Goal: Task Accomplishment & Management: Use online tool/utility

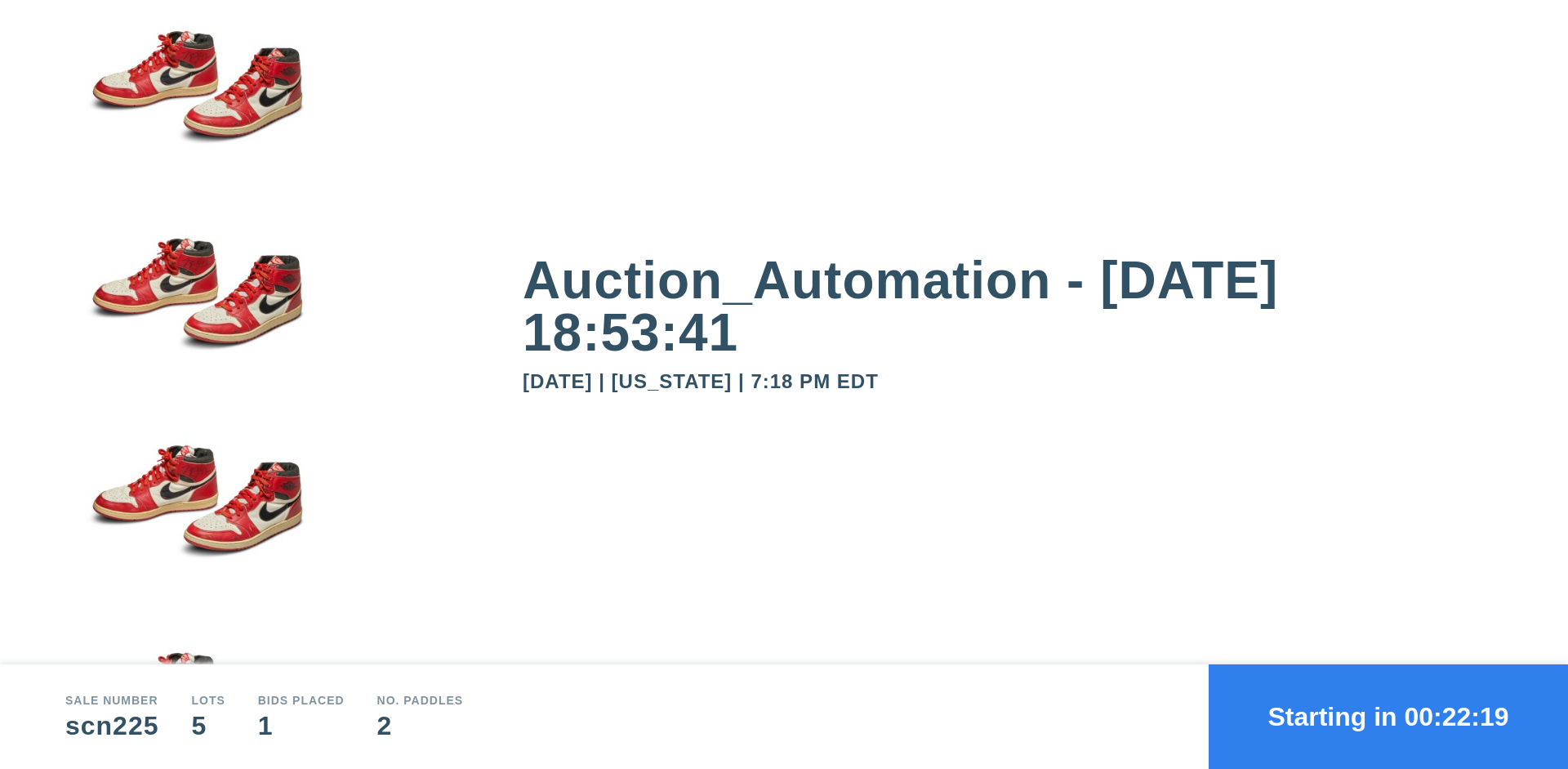
click at [1389, 716] on button "Starting in 00:22:19" at bounding box center [1389, 716] width 359 height 105
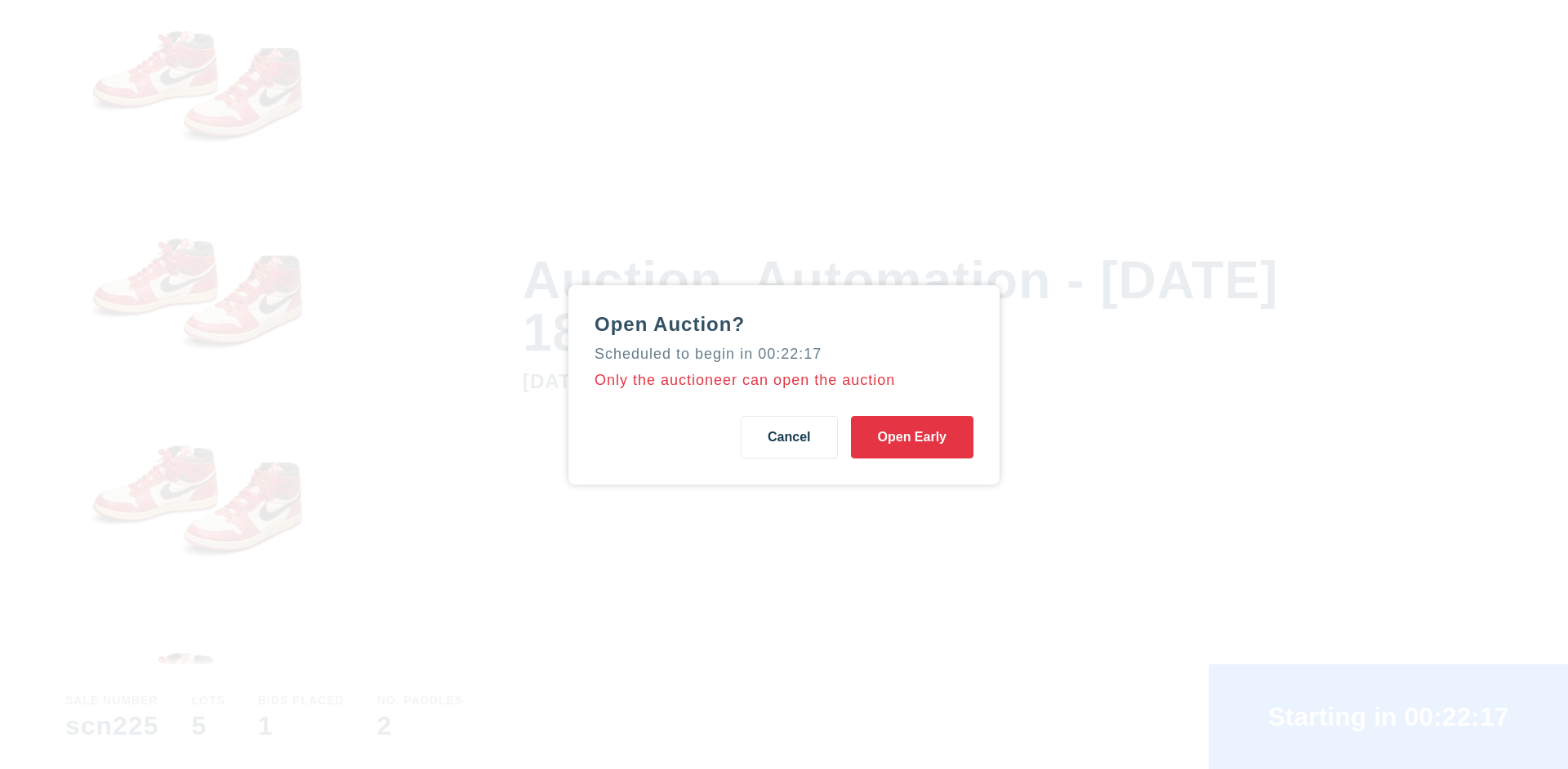
click at [913, 436] on button "Open Early" at bounding box center [913, 437] width 123 height 42
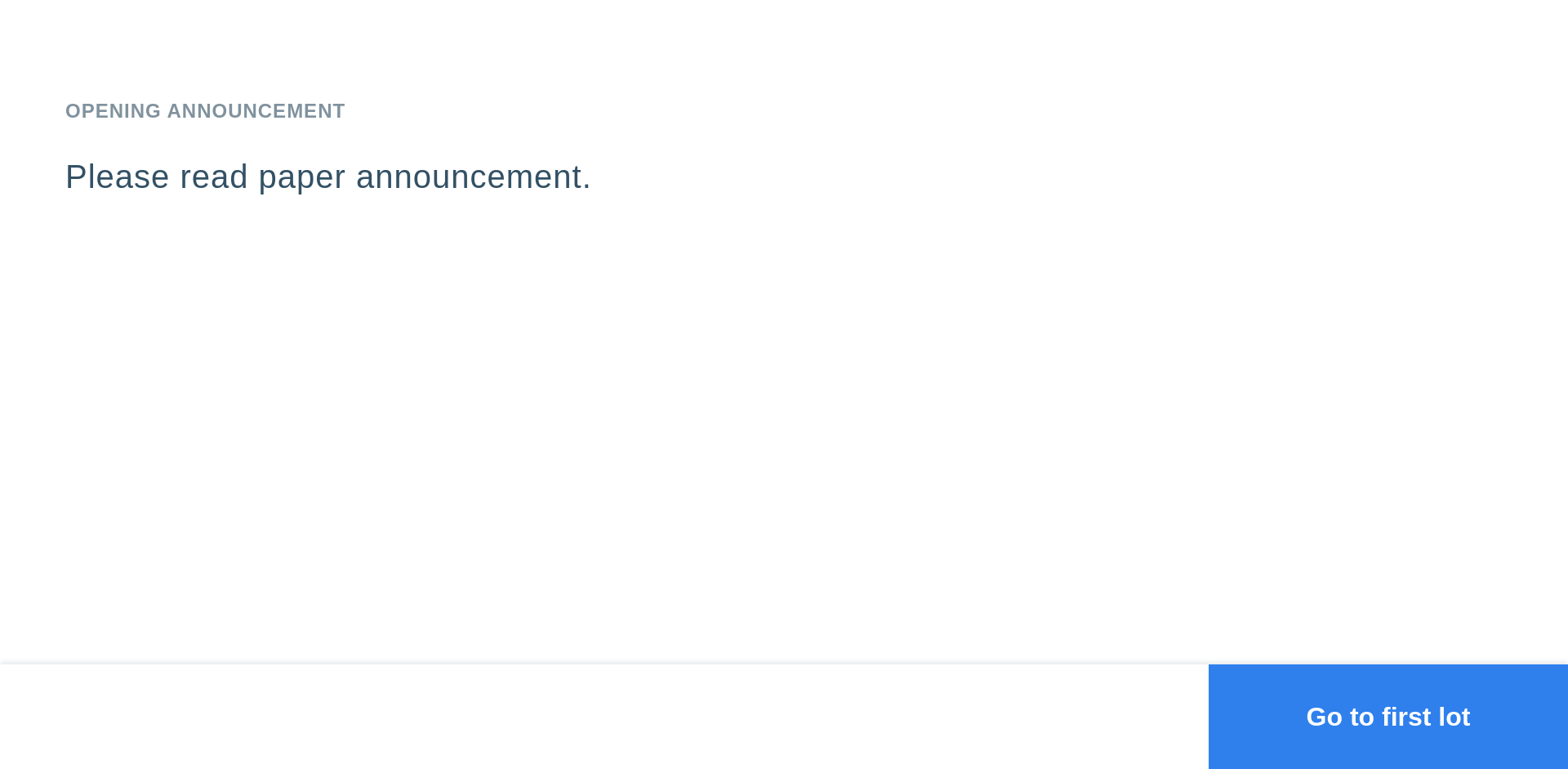
click at [1389, 716] on button "Go to first lot" at bounding box center [1389, 716] width 359 height 105
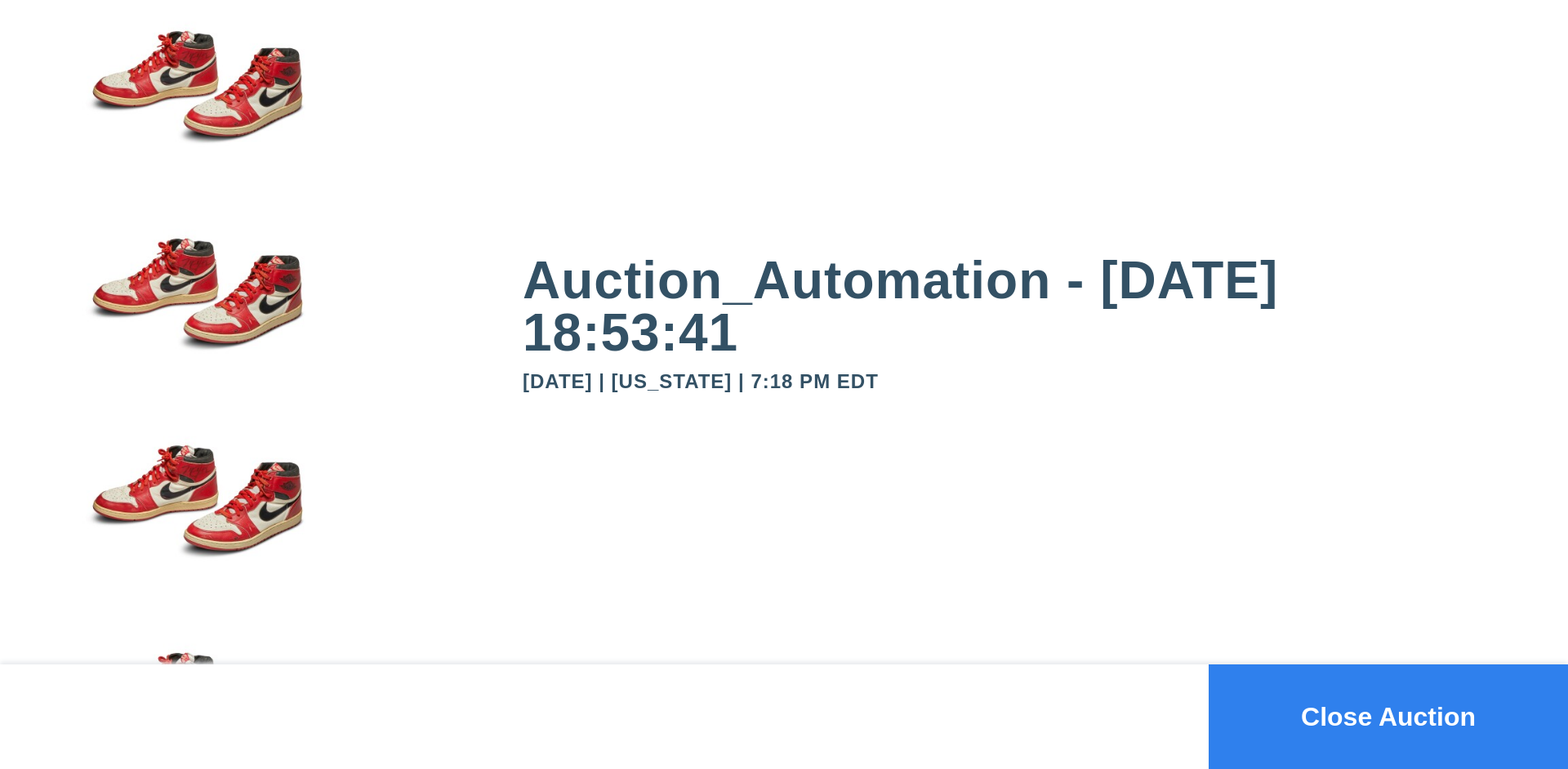
click at [1389, 716] on button "Close Auction" at bounding box center [1389, 716] width 359 height 105
